Goal: Check status: Check status

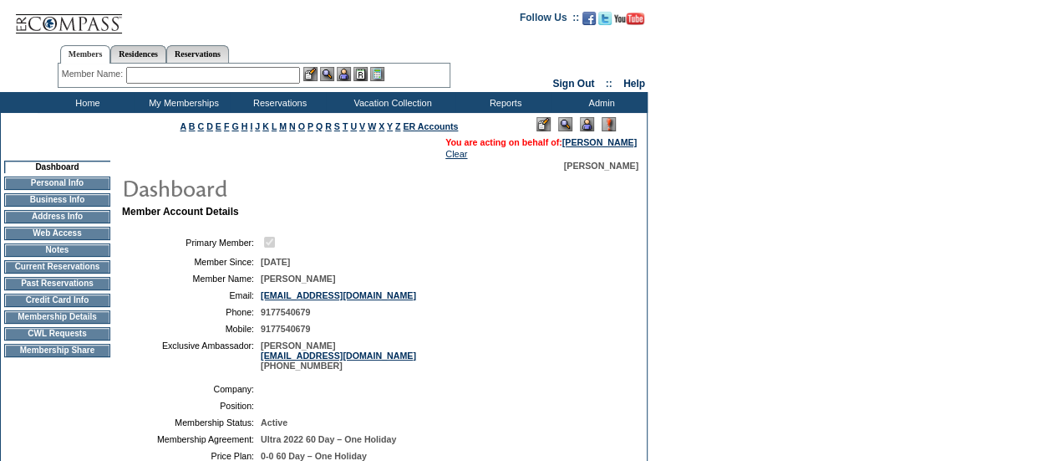
click at [77, 270] on td "Current Reservations" at bounding box center [57, 266] width 106 height 13
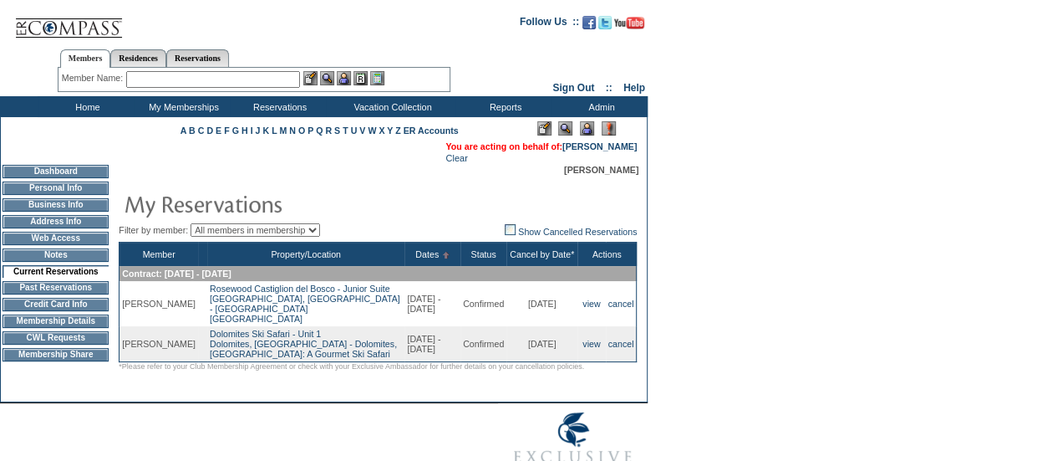
scroll to position [67, 0]
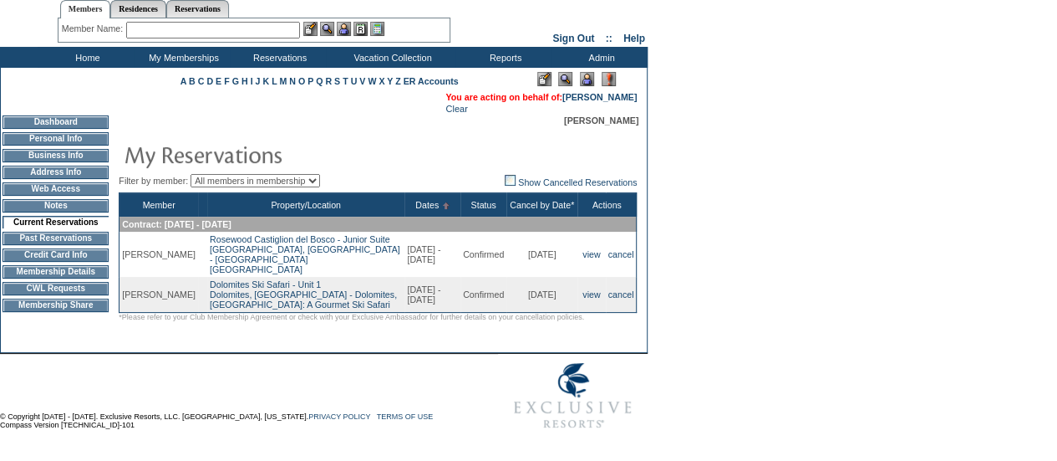
drag, startPoint x: 561, startPoint y: 232, endPoint x: 496, endPoint y: 235, distance: 64.4
click at [506, 235] on td "[DATE]" at bounding box center [541, 254] width 71 height 45
copy td "[DATE]"
click at [589, 92] on link "[PERSON_NAME]" at bounding box center [599, 97] width 74 height 10
